Goal: Task Accomplishment & Management: Manage account settings

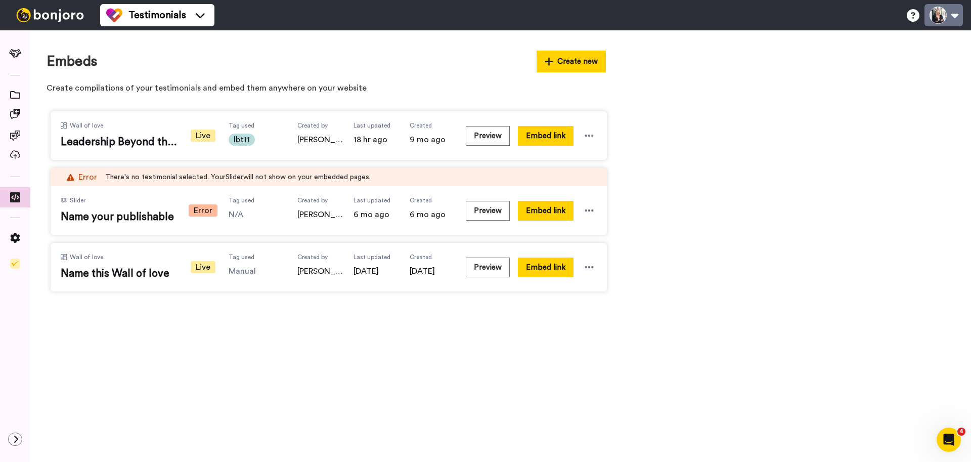
click at [942, 17] on button at bounding box center [944, 15] width 38 height 22
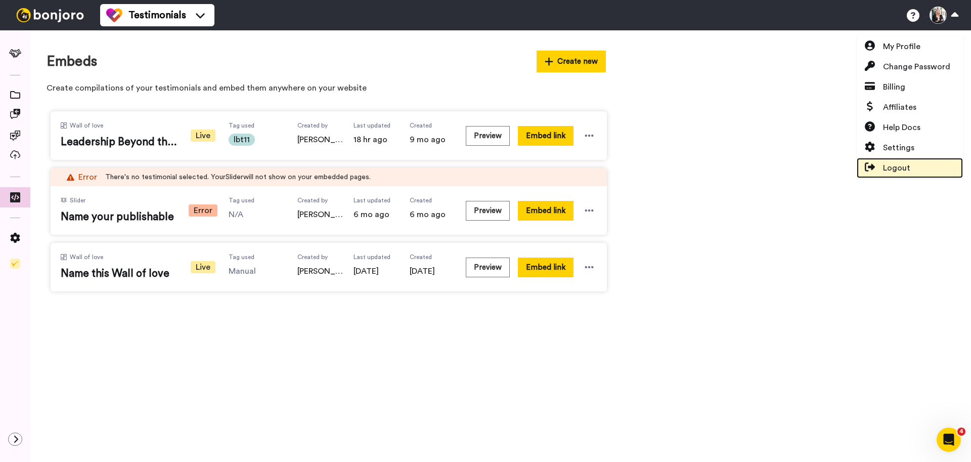
click at [895, 165] on span "Logout" at bounding box center [896, 168] width 27 height 12
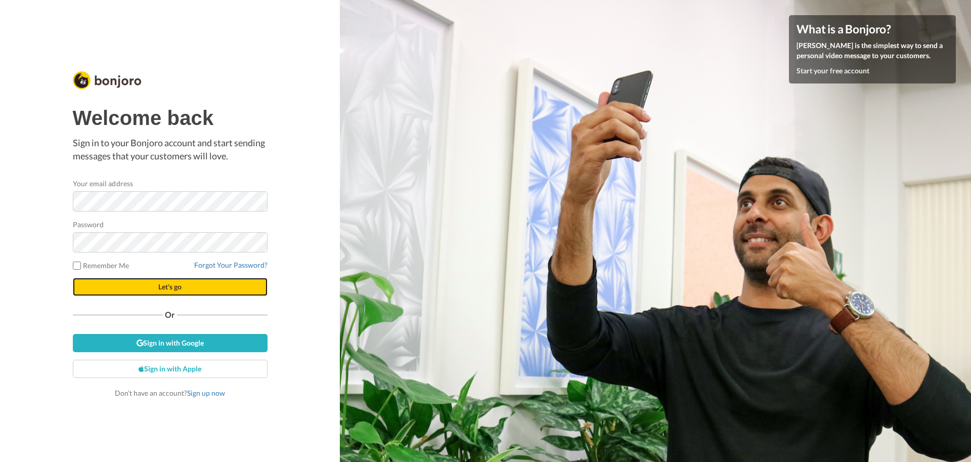
click at [92, 283] on button "Let's go" at bounding box center [170, 287] width 195 height 18
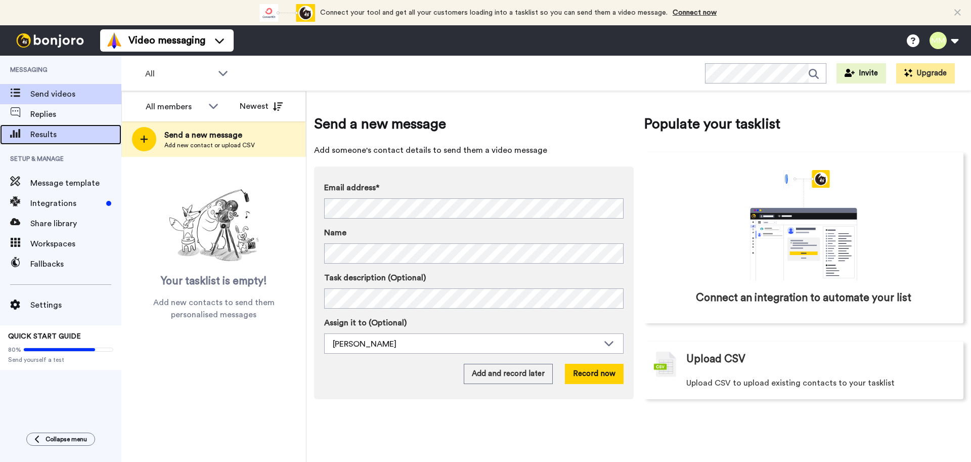
click at [51, 134] on span "Results" at bounding box center [75, 134] width 91 height 12
